Goal: Task Accomplishment & Management: Manage account settings

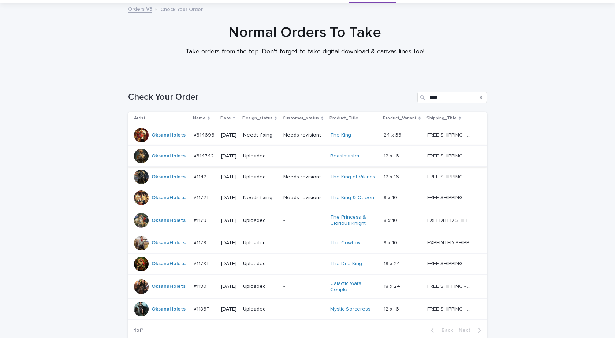
scroll to position [102, 0]
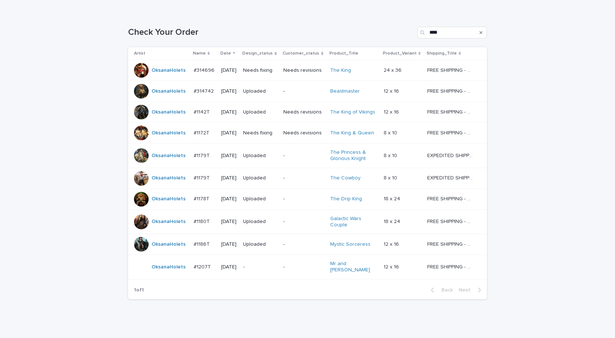
click at [153, 273] on td "OksanaHolets" at bounding box center [159, 267] width 63 height 25
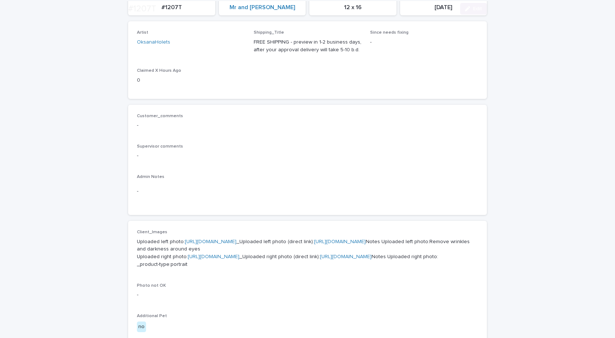
scroll to position [183, 0]
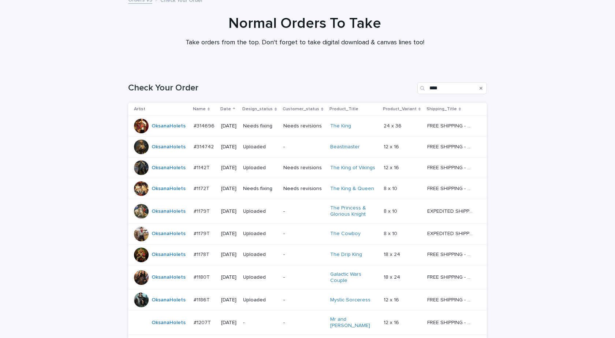
scroll to position [60, 0]
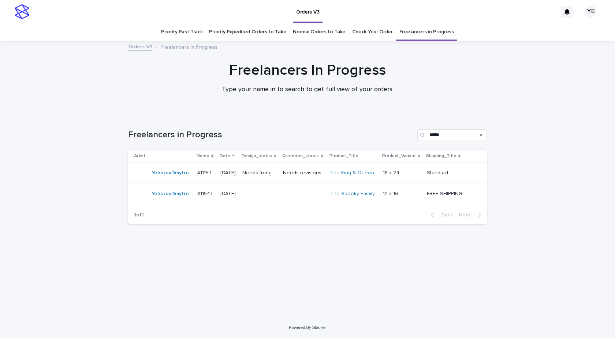
click at [186, 180] on div "YehorovDmytro" at bounding box center [162, 172] width 57 height 15
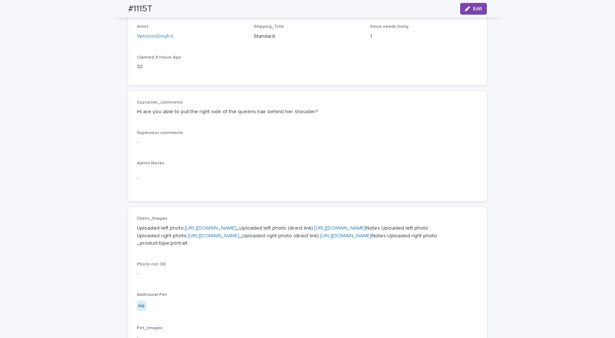
scroll to position [110, 0]
drag, startPoint x: 238, startPoint y: 111, endPoint x: 117, endPoint y: 109, distance: 120.4
click at [117, 109] on div "Loading... Saving… Loading... Saving… #1115T Edit #1115T Edit Sorry, there was …" at bounding box center [307, 280] width 615 height 696
copy p "Hi are you able to pull the right side of the queens hair behind her shoulder?"
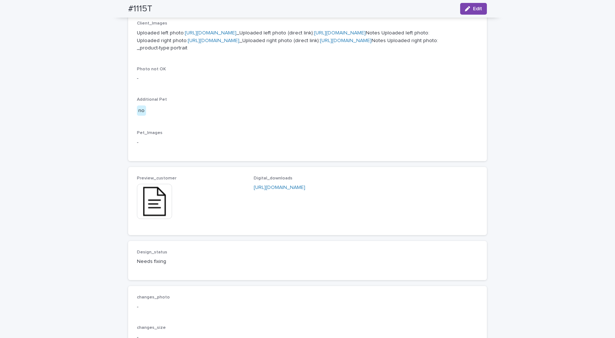
scroll to position [293, 0]
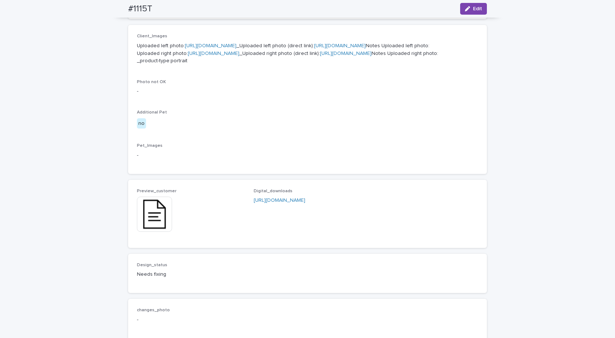
click at [220, 56] on link "https://cdn.shopify.com-uploadkit.app/s/files/1/0033/4807/0511/files/download.h…" at bounding box center [214, 53] width 52 height 5
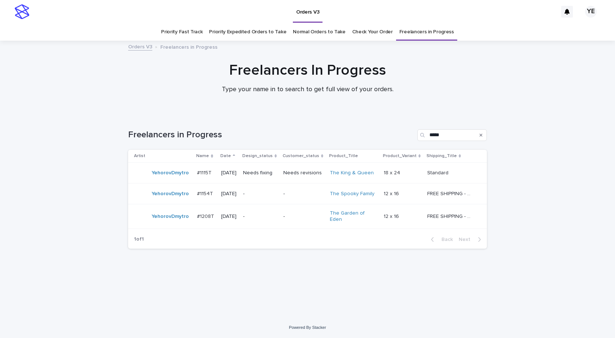
click at [380, 272] on div "Loading... Saving… Loading... Saving… Freelancers in Progress ***** Artist Name…" at bounding box center [307, 207] width 366 height 184
click at [194, 223] on td "#1208T #1208T" at bounding box center [206, 216] width 24 height 25
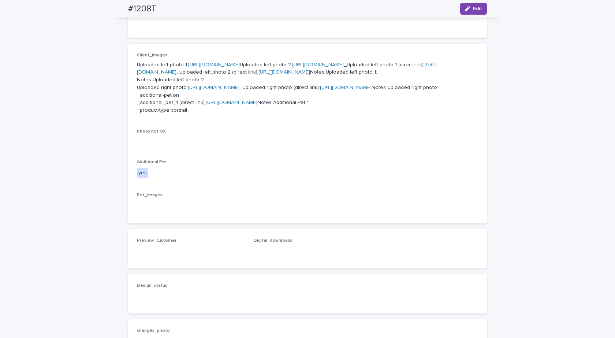
scroll to position [329, 0]
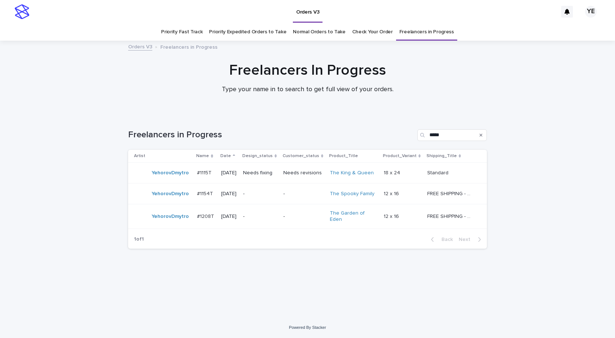
click at [184, 222] on td "YehorovDmytro" at bounding box center [161, 216] width 66 height 25
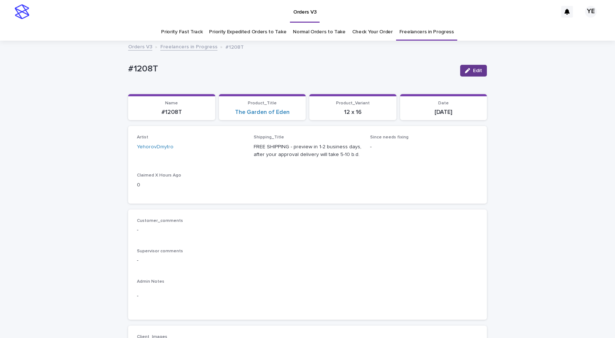
click at [473, 71] on span "Edit" at bounding box center [477, 70] width 9 height 5
click at [228, 153] on icon at bounding box center [230, 150] width 7 height 7
type input "*"
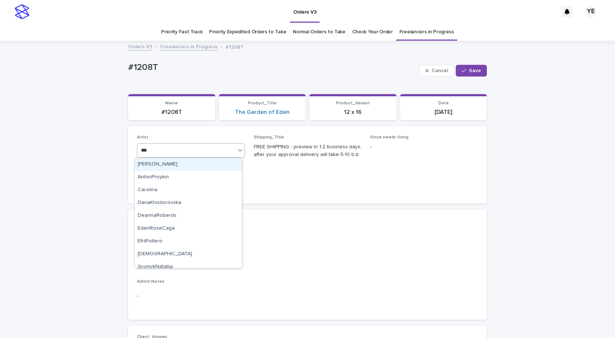
type input "****"
click at [183, 166] on div "RolaineSanJuan" at bounding box center [188, 164] width 107 height 13
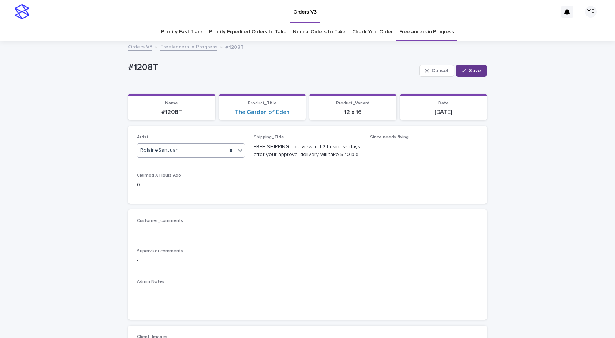
click at [462, 73] on icon "button" at bounding box center [464, 70] width 4 height 5
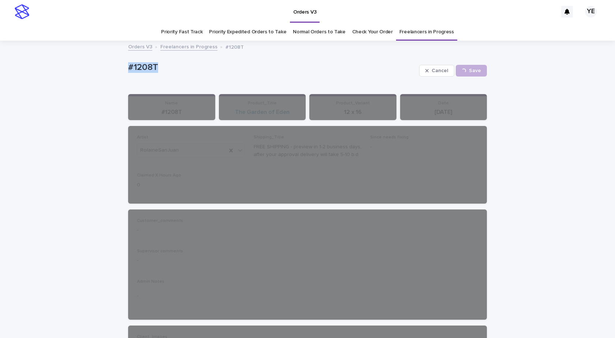
drag, startPoint x: 134, startPoint y: 66, endPoint x: 113, endPoint y: 66, distance: 20.1
copy p "#1208T"
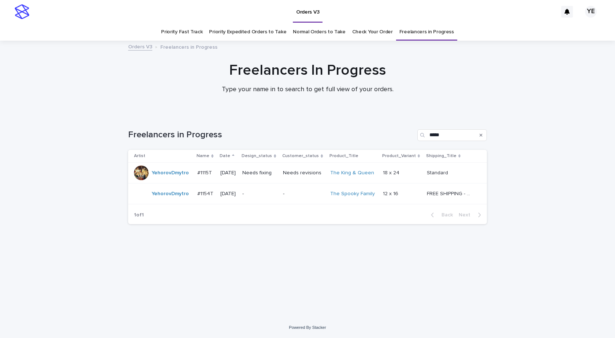
click at [80, 144] on div "Loading... Saving… Loading... Saving… Freelancers in Progress ***** Artist Name…" at bounding box center [307, 216] width 615 height 202
click at [163, 180] on div "YehorovDmytro" at bounding box center [162, 172] width 57 height 15
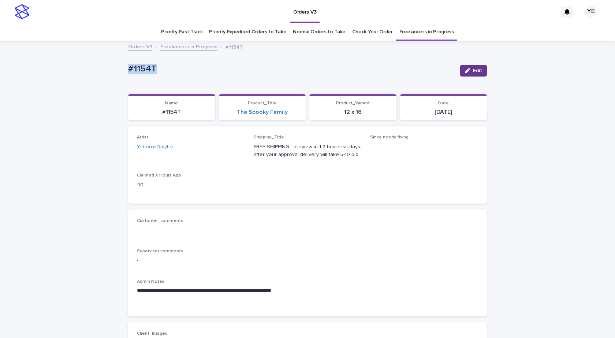
click at [471, 74] on button "Edit" at bounding box center [473, 71] width 27 height 12
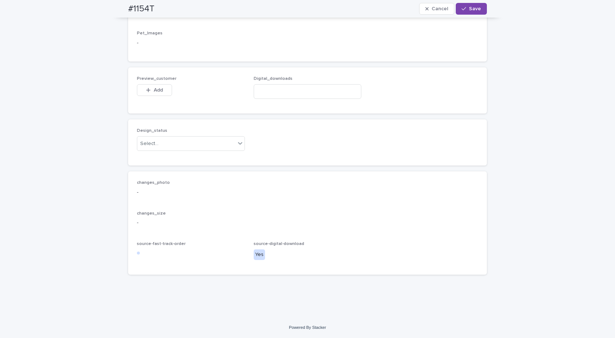
scroll to position [1589, 0]
drag, startPoint x: 305, startPoint y: 88, endPoint x: 303, endPoint y: 92, distance: 3.8
click at [303, 92] on input at bounding box center [308, 91] width 108 height 15
paste input "**********"
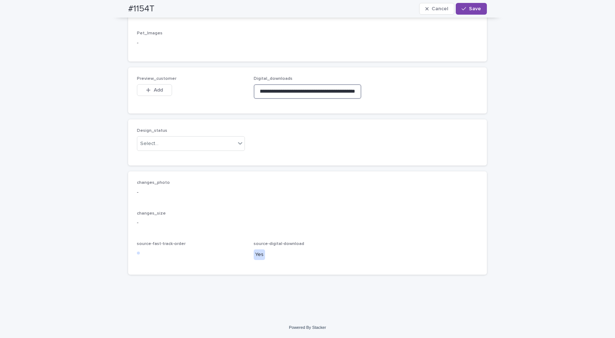
type input "**********"
drag, startPoint x: 206, startPoint y: 135, endPoint x: 195, endPoint y: 141, distance: 12.3
click at [204, 137] on div "Design_status Select..." at bounding box center [191, 142] width 108 height 29
click at [160, 153] on div "Design_status Select..." at bounding box center [191, 142] width 108 height 29
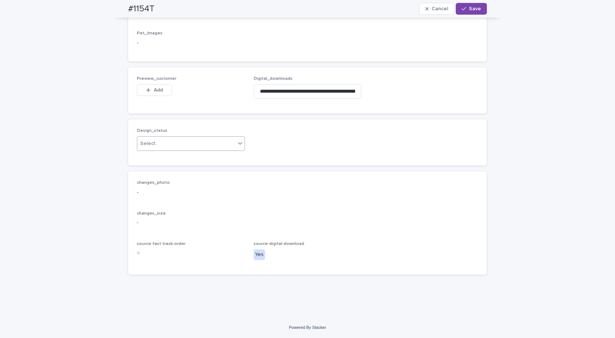
click at [155, 147] on div "Select..." at bounding box center [149, 144] width 18 height 8
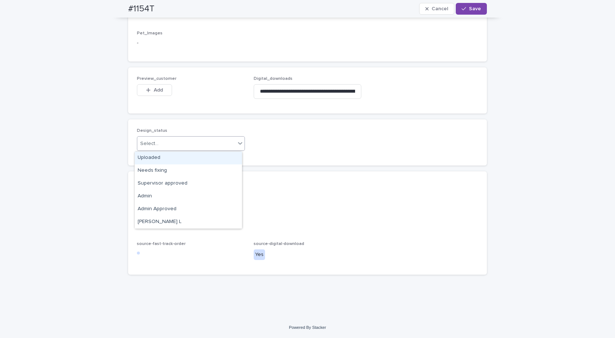
click at [141, 159] on div "Uploaded" at bounding box center [188, 158] width 107 height 13
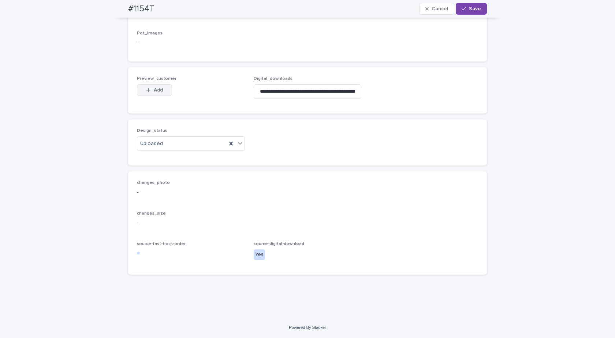
click at [158, 94] on button "Add" at bounding box center [154, 90] width 35 height 12
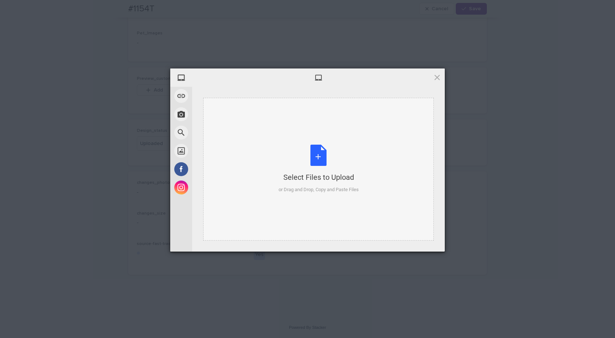
click at [317, 155] on div "Select Files to Upload or Drag and Drop, Copy and Paste Files" at bounding box center [319, 169] width 80 height 49
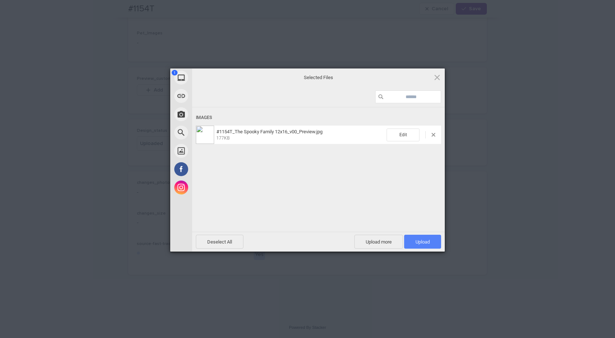
click at [414, 241] on span "Upload 1" at bounding box center [422, 242] width 37 height 14
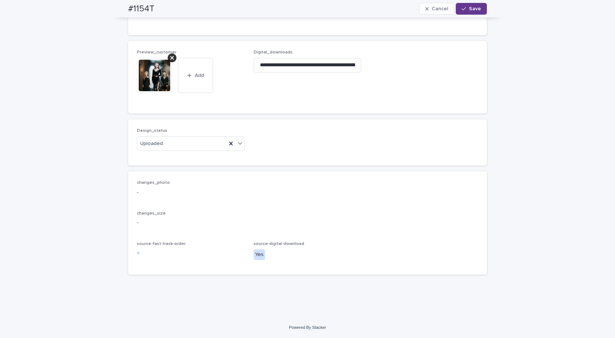
click at [468, 5] on button "Save" at bounding box center [471, 9] width 31 height 12
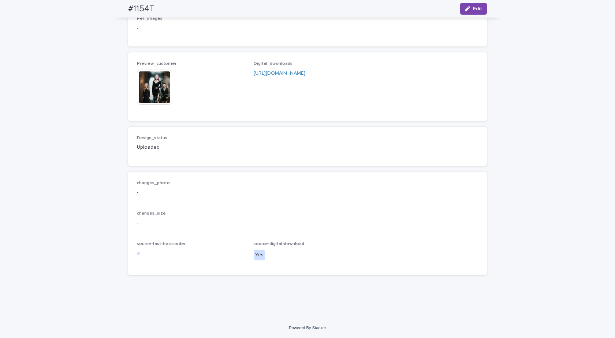
click at [152, 89] on img at bounding box center [154, 87] width 35 height 35
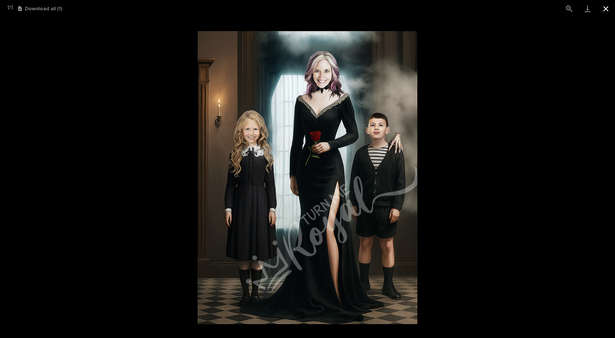
click at [607, 6] on button "Close gallery" at bounding box center [606, 8] width 18 height 17
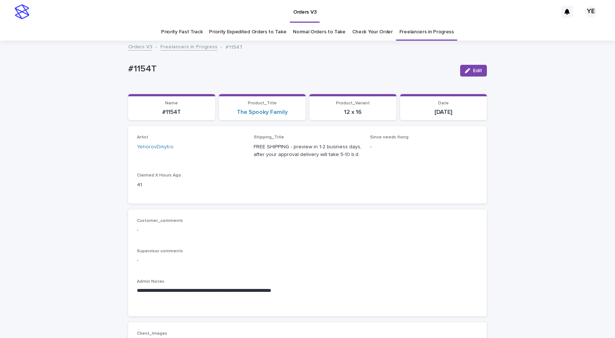
click at [193, 47] on link "Freelancers in Progress" at bounding box center [188, 46] width 57 height 8
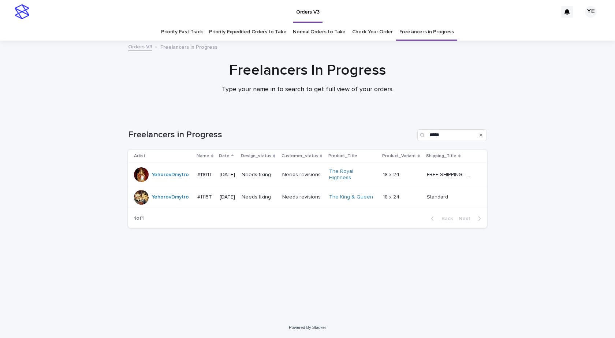
click at [174, 178] on div "YehorovDmytro" at bounding box center [170, 175] width 37 height 12
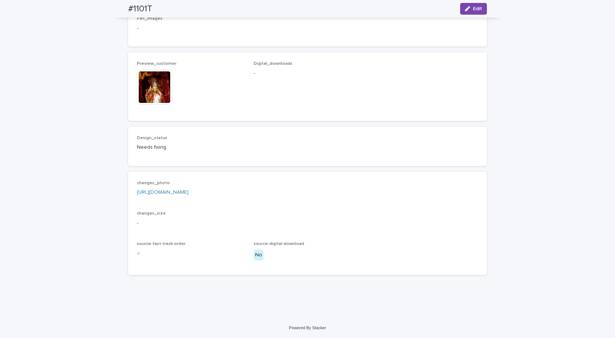
scroll to position [455, 0]
click at [189, 191] on link "https://drive.google.com/file/d/1LkHbvABtjK371aF_-hZDccSiXPknc5pJ/view?usp=shar…" at bounding box center [163, 192] width 52 height 5
click at [173, 193] on link "https://drive.google.com/file/d/1LkHbvABtjK371aF_-hZDccSiXPknc5pJ/view?usp=shar…" at bounding box center [163, 192] width 52 height 5
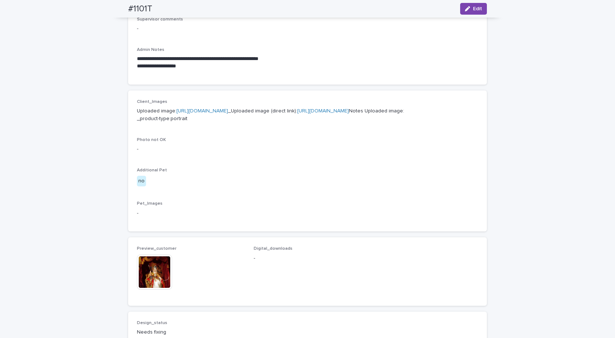
scroll to position [162, 0]
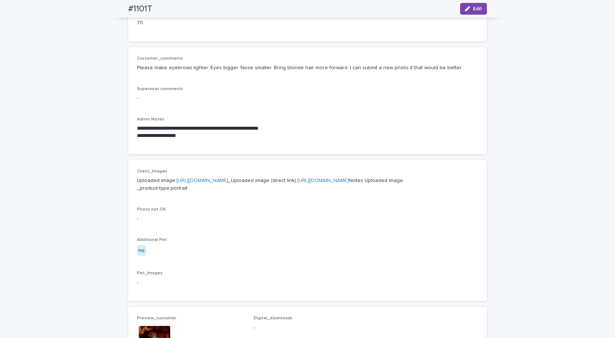
click at [59, 217] on div "**********" at bounding box center [307, 225] width 615 height 693
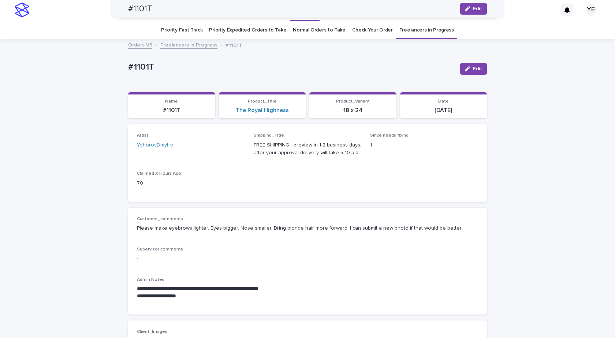
scroll to position [0, 0]
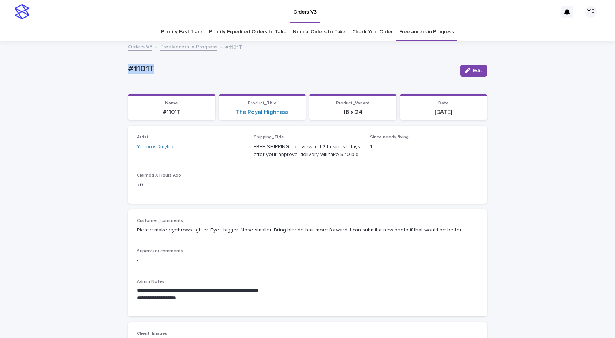
drag, startPoint x: 150, startPoint y: 75, endPoint x: 84, endPoint y: 72, distance: 66.3
copy p "#1101T"
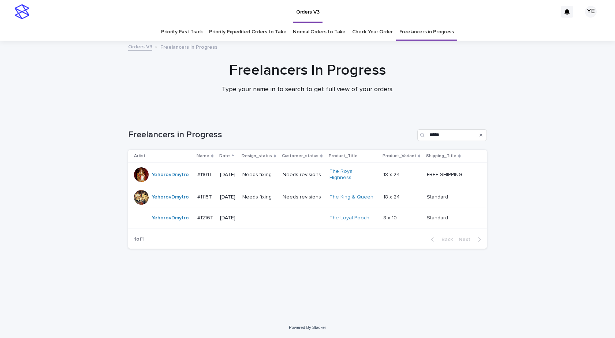
click at [164, 201] on div "YehorovDmytro" at bounding box center [162, 197] width 57 height 15
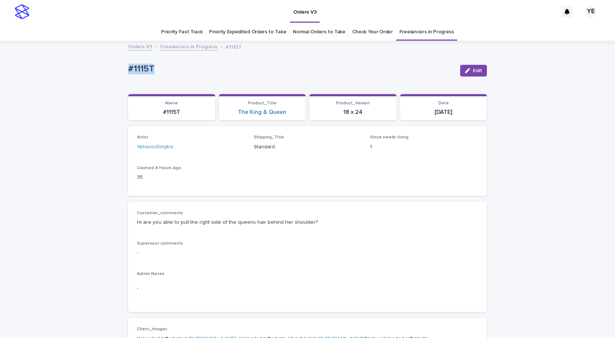
drag, startPoint x: 137, startPoint y: 71, endPoint x: 109, endPoint y: 68, distance: 27.6
drag, startPoint x: 310, startPoint y: 222, endPoint x: 108, endPoint y: 226, distance: 201.7
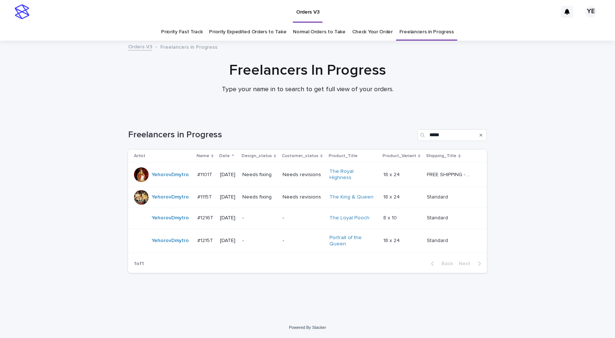
click at [176, 219] on div "YehorovDmytro" at bounding box center [170, 218] width 37 height 12
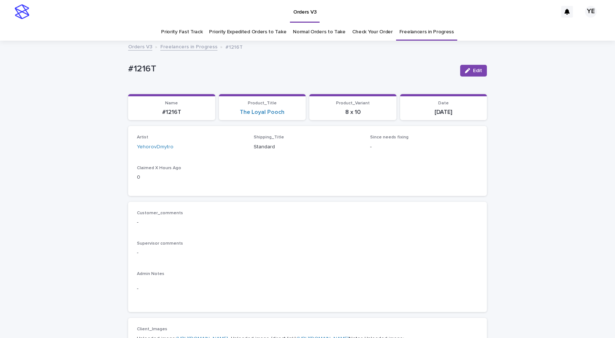
scroll to position [256, 0]
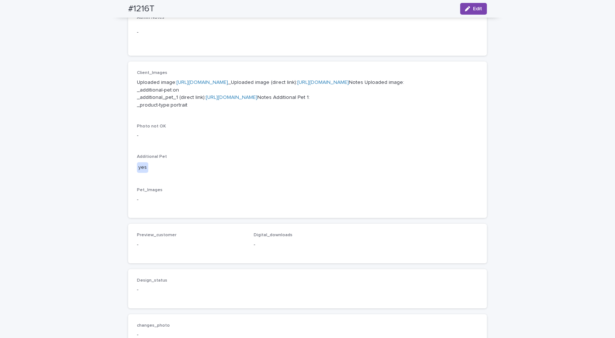
click at [228, 81] on link "[URL][DOMAIN_NAME]" at bounding box center [202, 82] width 52 height 5
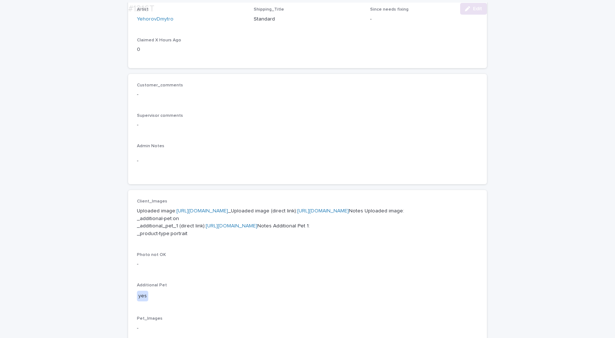
scroll to position [183, 0]
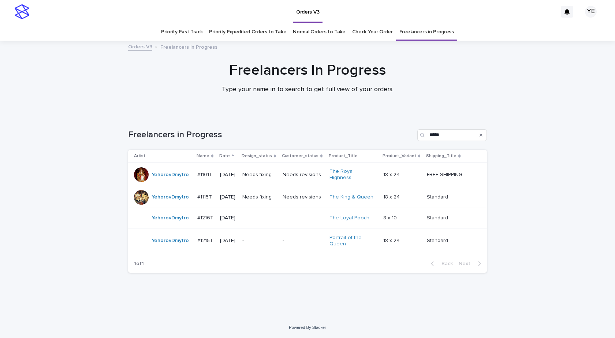
click at [173, 243] on div "YehorovDmytro" at bounding box center [162, 241] width 57 height 15
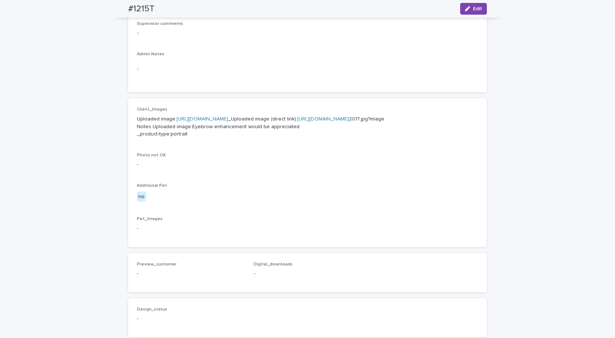
scroll to position [37, 0]
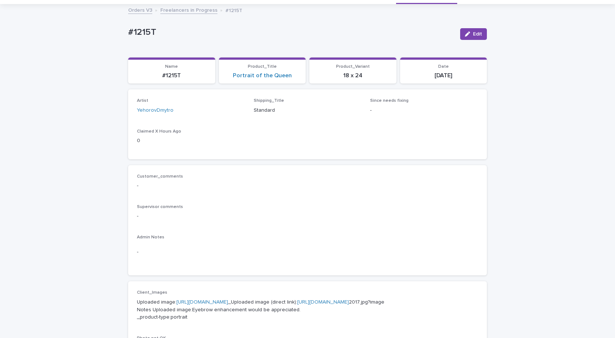
click at [466, 32] on icon "button" at bounding box center [467, 33] width 5 height 5
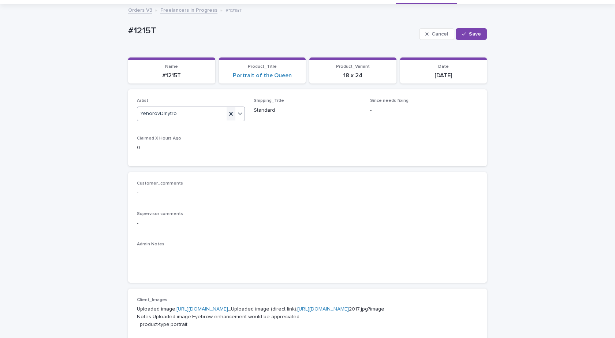
click at [227, 115] on icon at bounding box center [230, 113] width 7 height 7
type input "*"
type input "*****"
click at [195, 128] on div "FatemaSelim" at bounding box center [188, 128] width 107 height 13
click at [466, 29] on button "Save" at bounding box center [471, 34] width 31 height 12
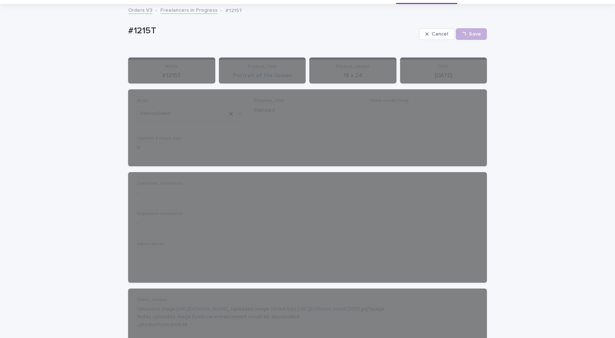
drag, startPoint x: 164, startPoint y: 28, endPoint x: 104, endPoint y: 32, distance: 60.9
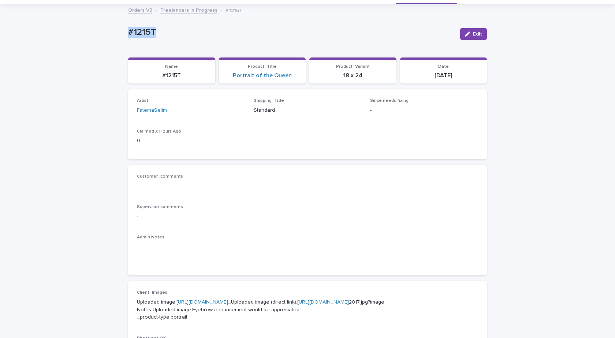
copy p "#1215T"
click at [88, 145] on div "Loading... Saving… Loading... Saving… #1215T Edit #1215T Edit Sorry, there was …" at bounding box center [307, 338] width 615 height 667
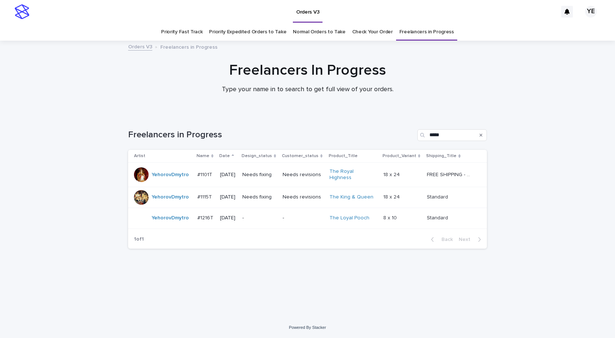
click at [171, 223] on td "YehorovDmytro" at bounding box center [161, 218] width 66 height 21
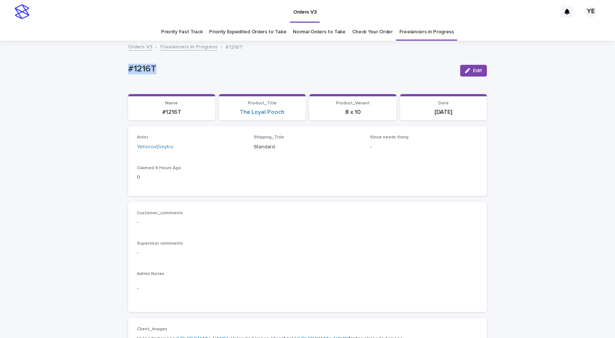
drag, startPoint x: 158, startPoint y: 68, endPoint x: 95, endPoint y: 73, distance: 63.2
copy p "#1216T"
